Goal: Check status: Check status

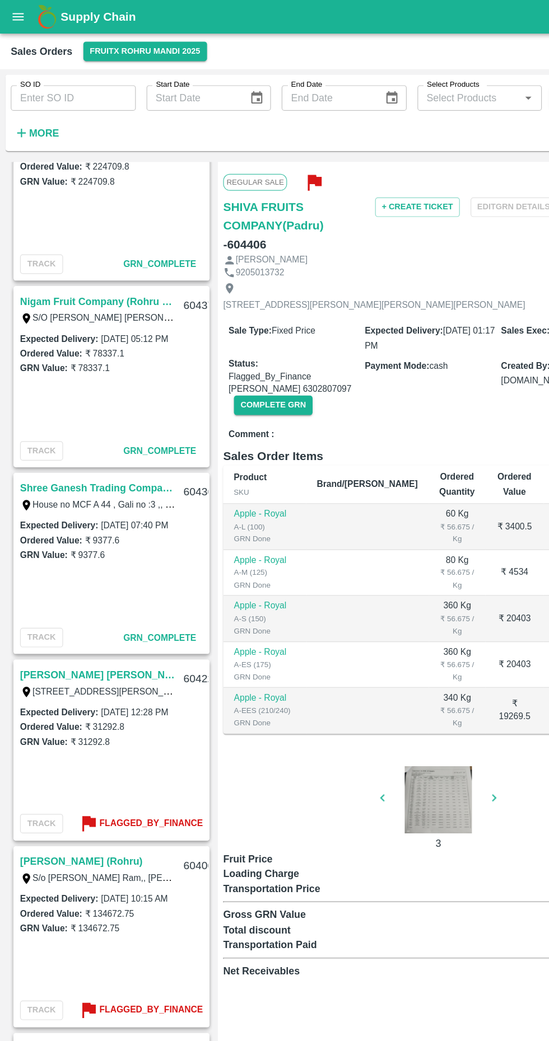
click at [96, 246] on link "Nigam Fruit Company (Rohru 02)" at bounding box center [81, 251] width 129 height 15
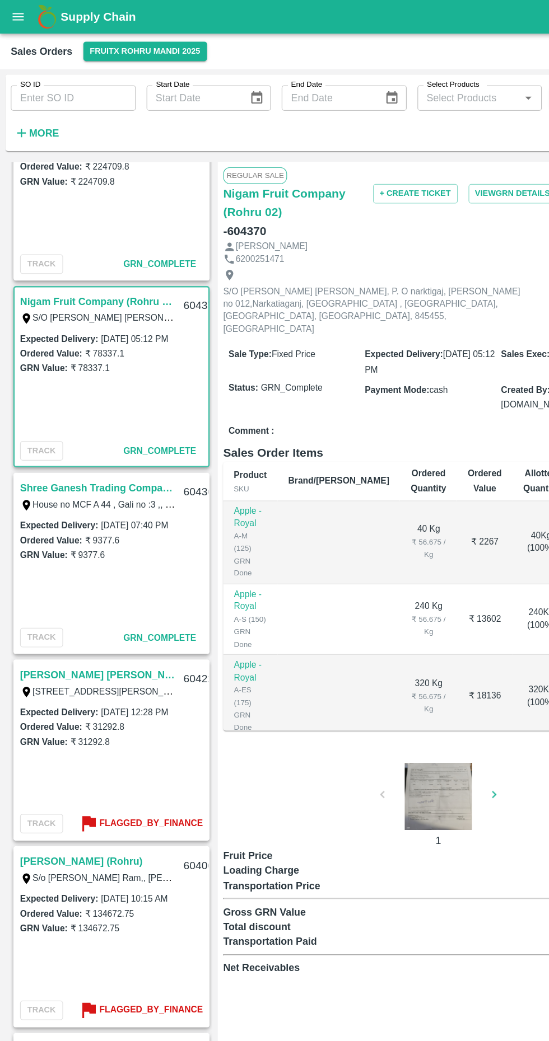
click at [365, 636] on div at bounding box center [365, 664] width 84 height 56
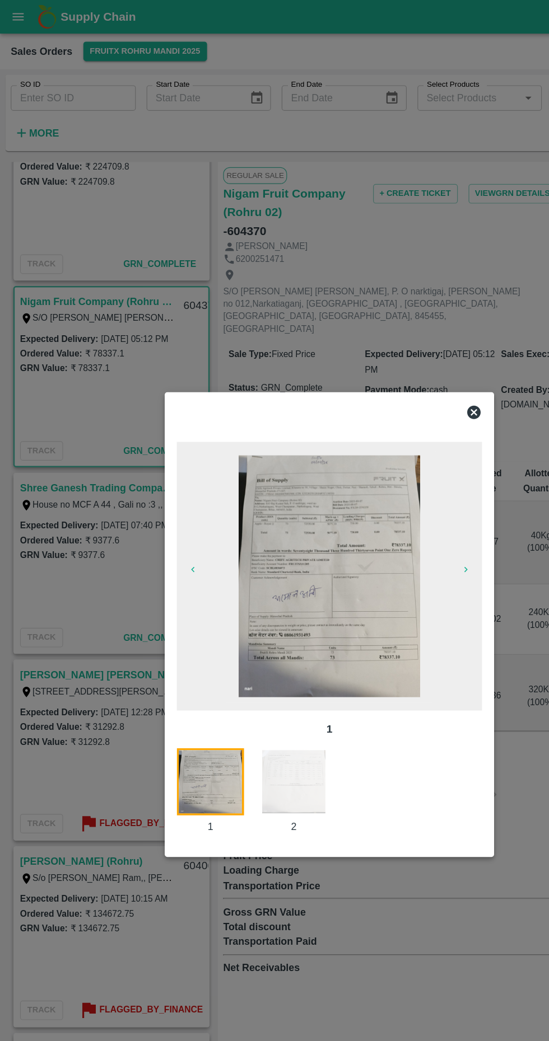
click at [296, 458] on img at bounding box center [274, 479] width 151 height 201
click at [407, 338] on div "1 1 2" at bounding box center [274, 521] width 274 height 388
click at [407, 334] on div "1 1 2" at bounding box center [274, 521] width 274 height 388
click at [412, 335] on div at bounding box center [274, 520] width 549 height 1041
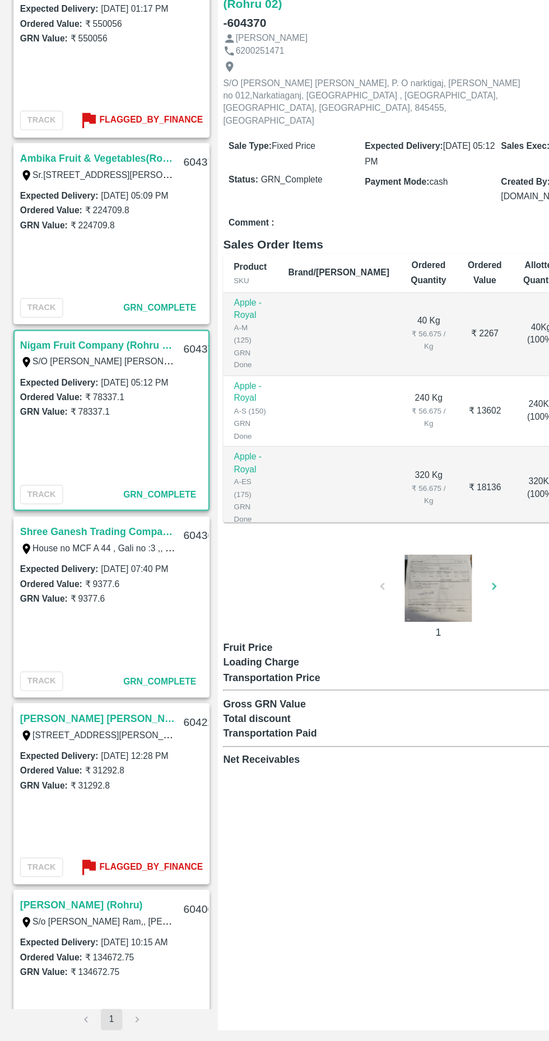
click at [105, 301] on link "Ambika Fruit & Vegetables(Rohru 02)" at bounding box center [81, 305] width 129 height 15
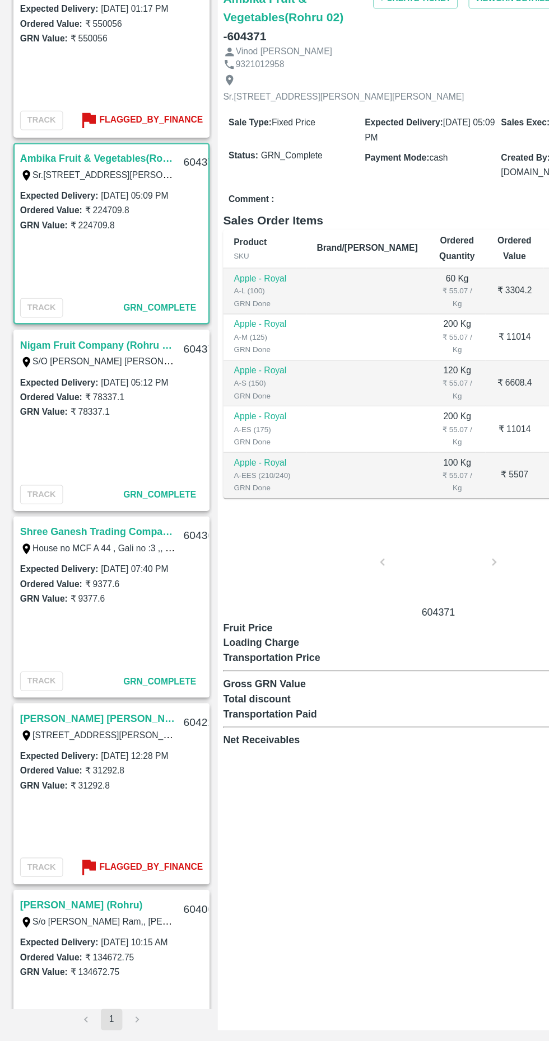
click at [368, 648] on div at bounding box center [365, 645] width 84 height 59
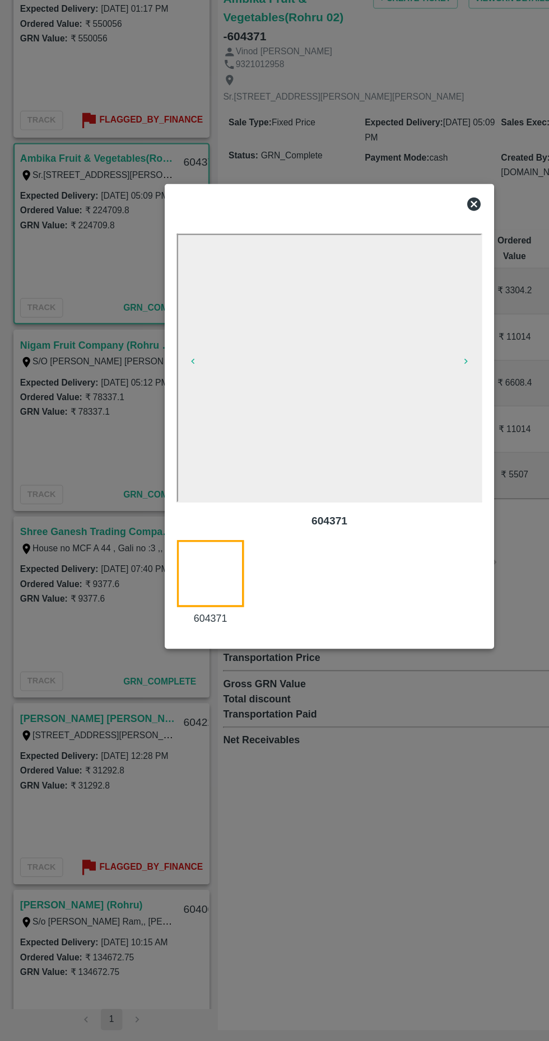
click at [418, 338] on div at bounding box center [274, 520] width 549 height 1041
